Goal: Check status

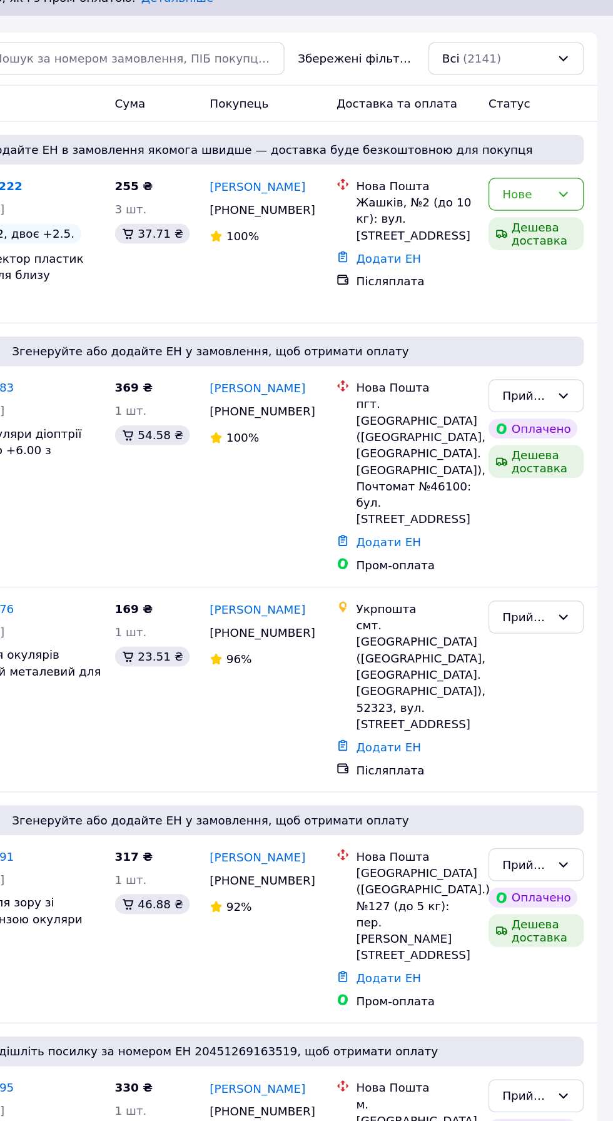
click at [529, 213] on div "Нове" at bounding box center [547, 214] width 36 height 14
click at [531, 228] on li "Прийнято" at bounding box center [554, 239] width 71 height 23
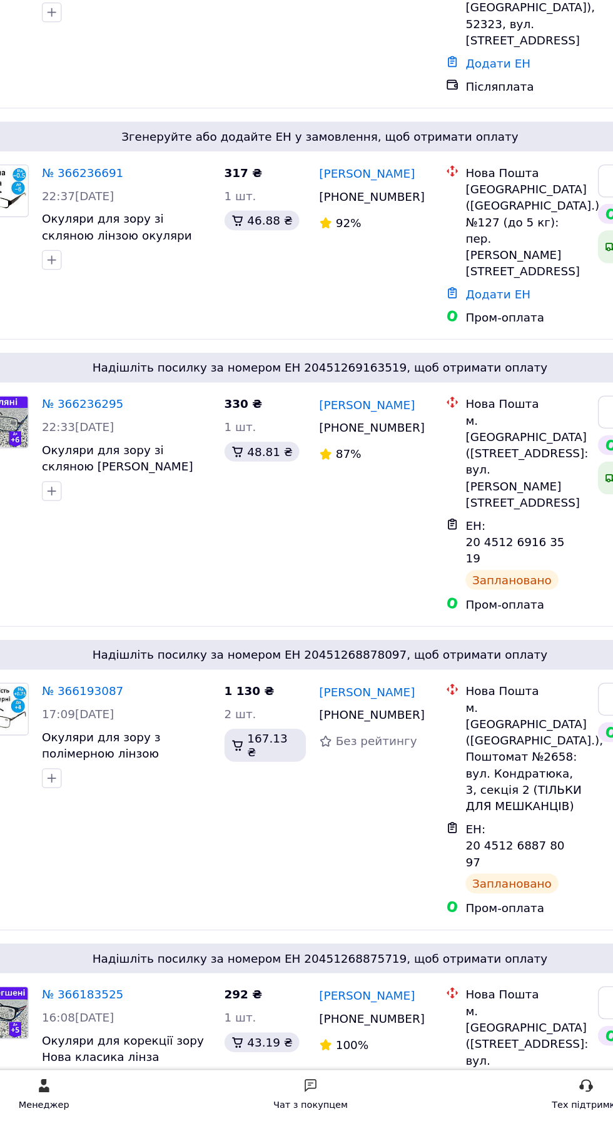
scroll to position [318, 0]
